Goal: Task Accomplishment & Management: Manage account settings

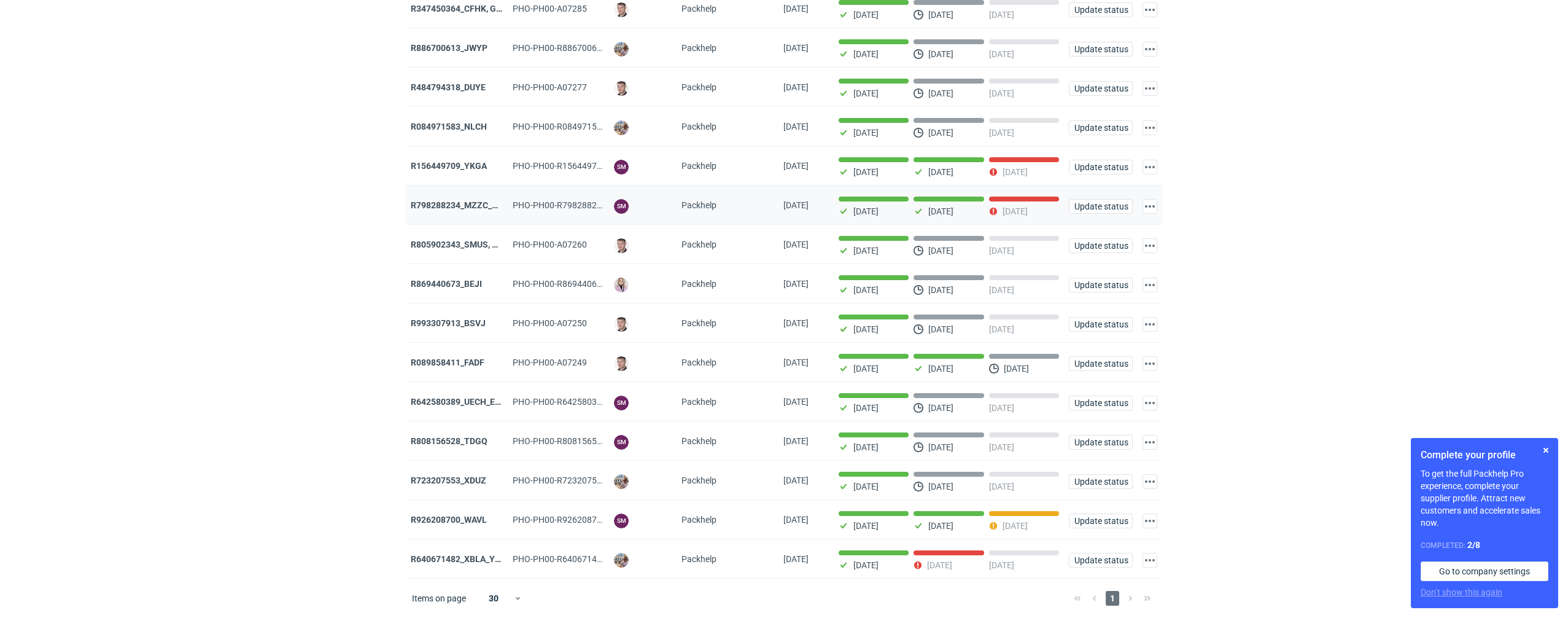
scroll to position [255, 0]
click at [1129, 604] on div "1" at bounding box center [1113, 598] width 87 height 15
click at [1129, 599] on div "1" at bounding box center [1113, 598] width 87 height 15
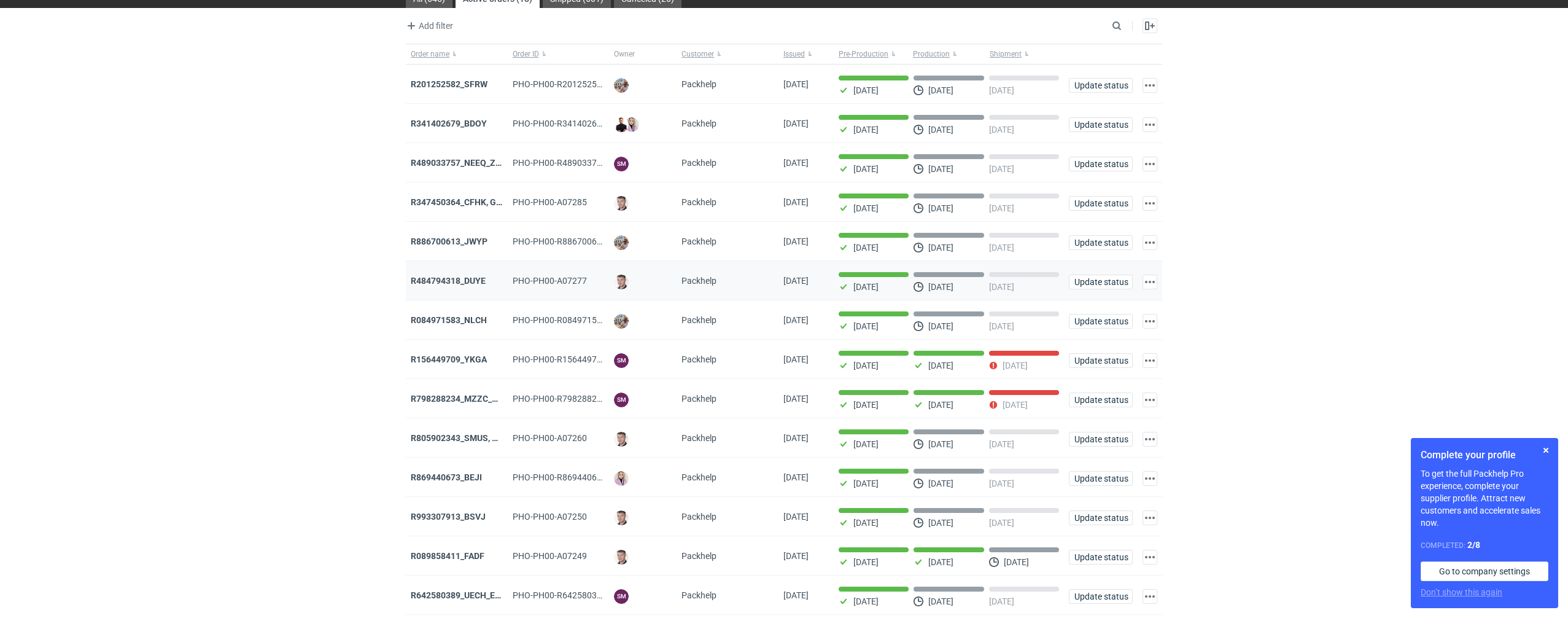
scroll to position [10, 0]
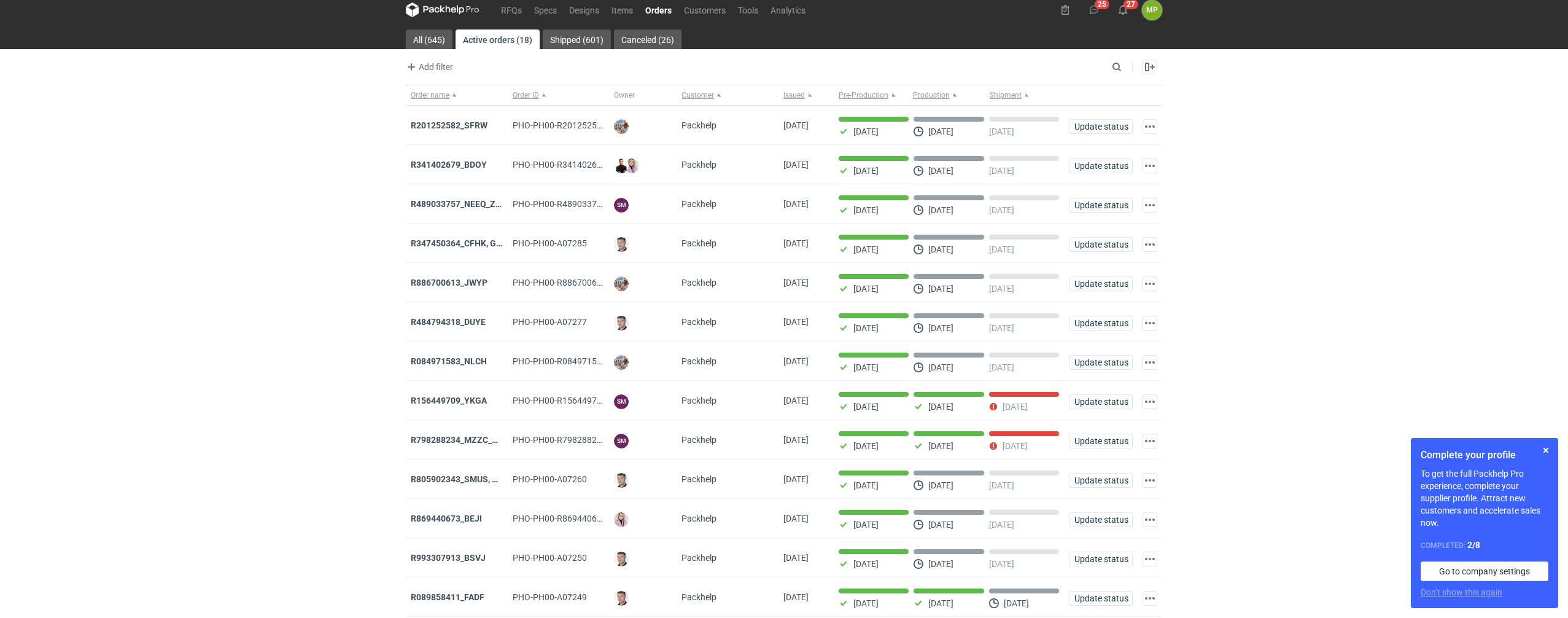
click at [1174, 282] on div "RFQs Specs Designs Items Orders Customers Tools Analytics 25 27 MP [PERSON_NAME…" at bounding box center [784, 299] width 1568 height 618
click at [79, 280] on div "RFQs Specs Designs Items Orders Customers Tools Analytics 25 27 MP [PERSON_NAME…" at bounding box center [784, 299] width 1568 height 618
